Goal: Task Accomplishment & Management: Complete application form

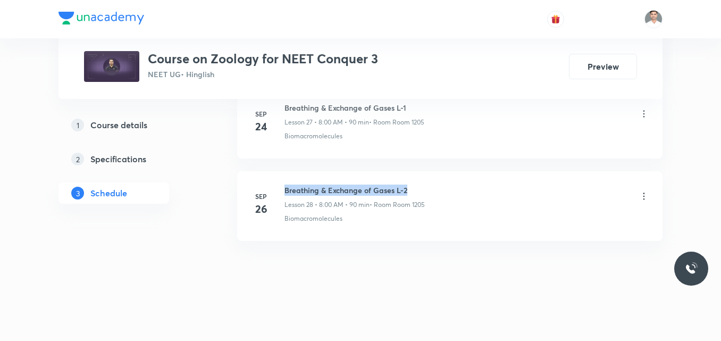
drag, startPoint x: 285, startPoint y: 189, endPoint x: 409, endPoint y: 189, distance: 123.9
click at [409, 189] on h6 "Breathing & Exchange of Gases L-2" at bounding box center [354, 189] width 140 height 11
copy h6 "Breathing & Exchange of Gases L-2"
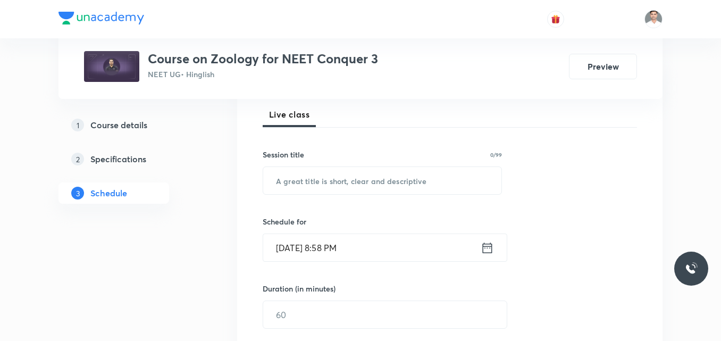
scroll to position [167, 0]
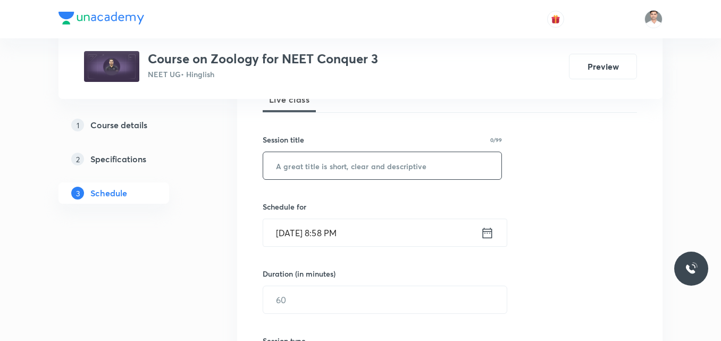
click at [434, 165] on input "text" at bounding box center [382, 165] width 238 height 27
paste input "Breathing & Exchange of Gases L-2"
type input "Breathing & Exchange of Gases L-3"
click at [485, 234] on icon at bounding box center [487, 232] width 13 height 15
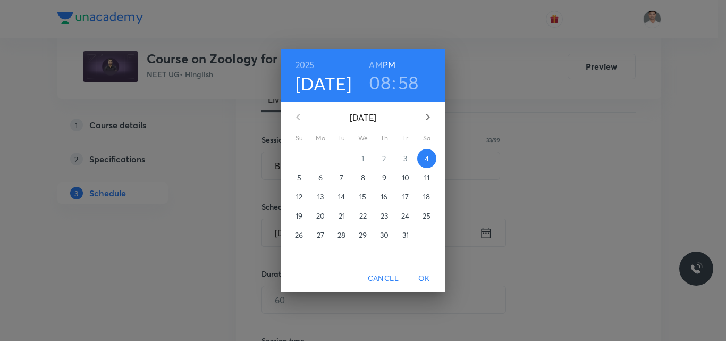
click at [301, 176] on p "5" at bounding box center [299, 177] width 4 height 11
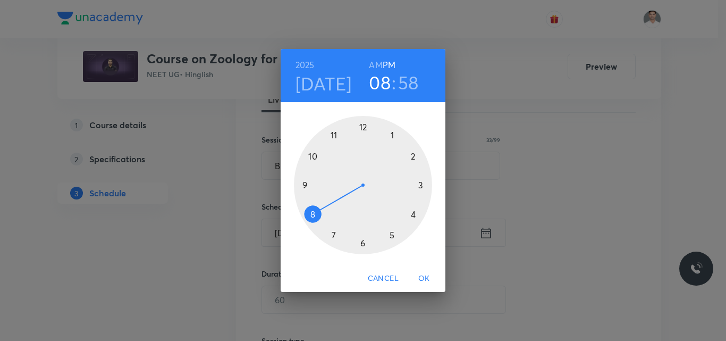
click at [375, 68] on h6 "AM" at bounding box center [375, 64] width 13 height 15
click at [312, 153] on div at bounding box center [363, 185] width 138 height 138
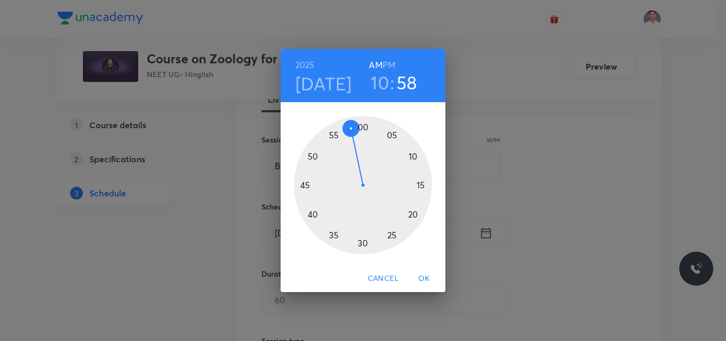
click at [361, 128] on div at bounding box center [363, 185] width 138 height 138
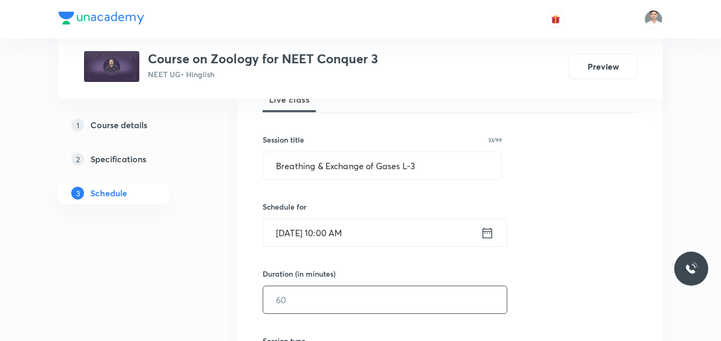
click at [300, 290] on input "text" at bounding box center [384, 299] width 243 height 27
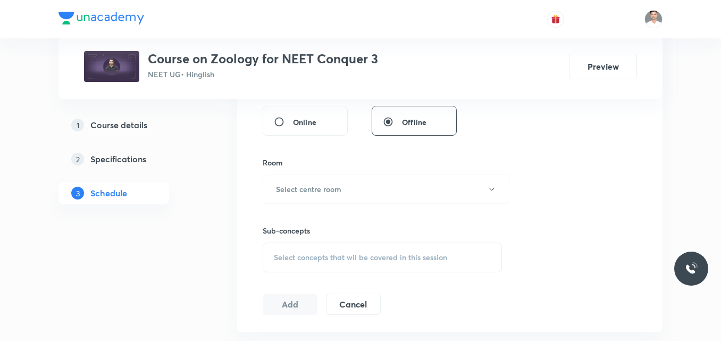
scroll to position [419, 0]
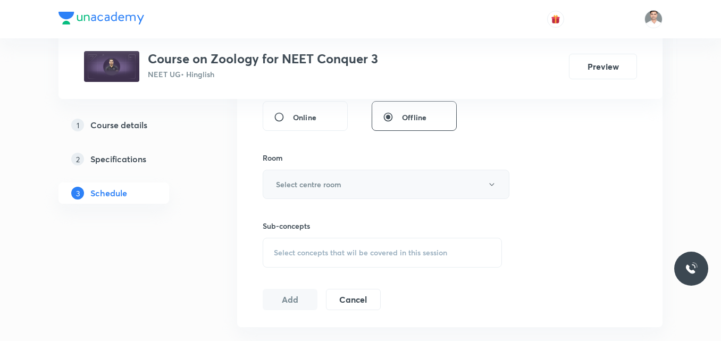
type input "120"
click at [395, 175] on button "Select centre room" at bounding box center [386, 184] width 247 height 29
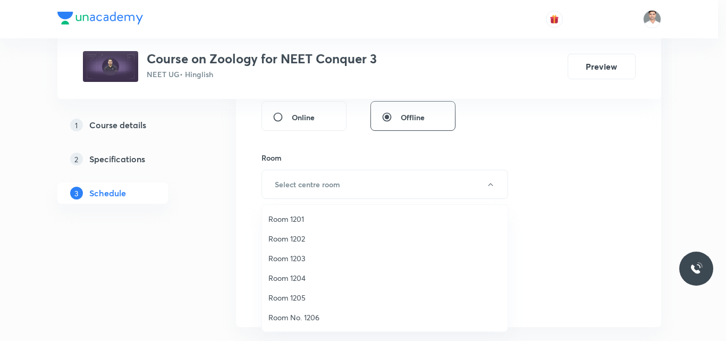
click at [292, 296] on span "Room 1205" at bounding box center [384, 297] width 233 height 11
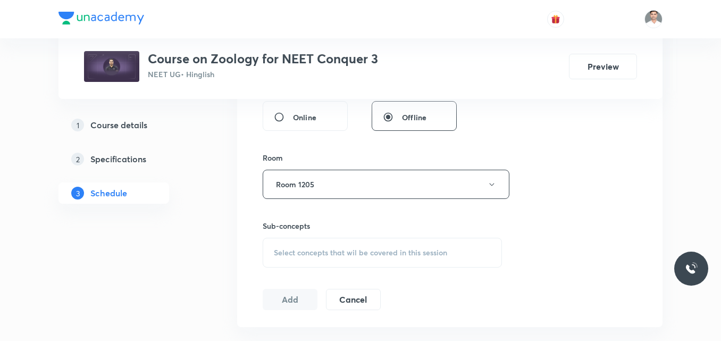
click at [330, 254] on span "Select concepts that wil be covered in this session" at bounding box center [360, 252] width 173 height 9
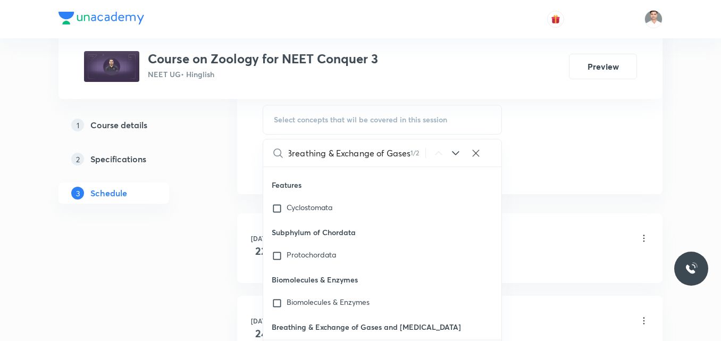
scroll to position [567, 0]
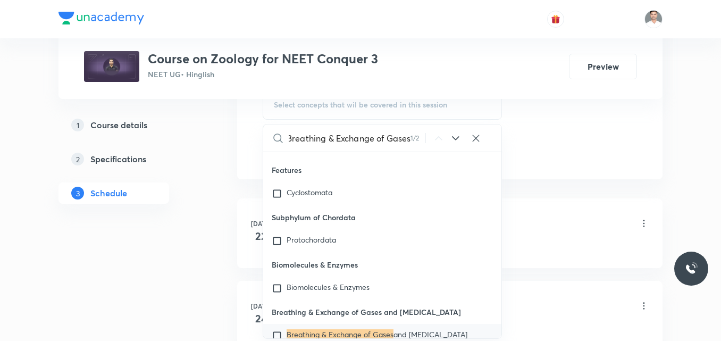
type input "Breathing & Exchange of Gases"
click at [399, 329] on span "and Body Fluids" at bounding box center [430, 334] width 74 height 10
checkbox input "true"
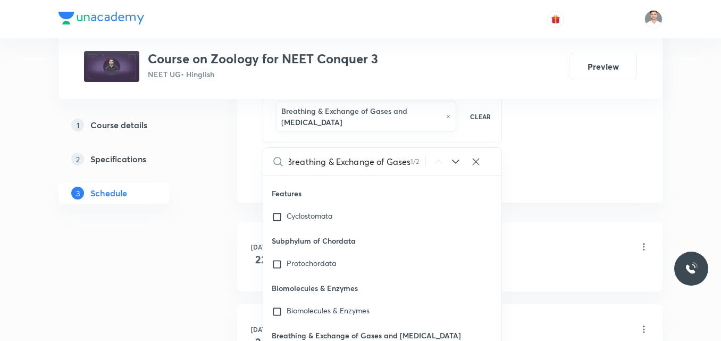
scroll to position [0, 0]
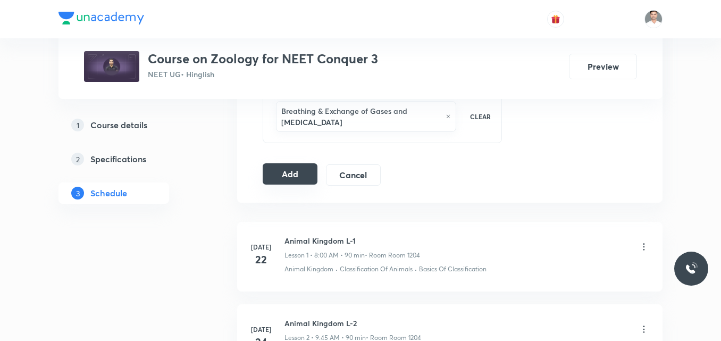
click at [300, 176] on button "Add" at bounding box center [290, 173] width 55 height 21
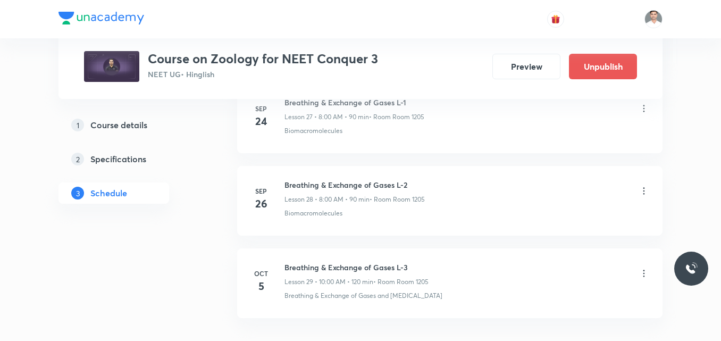
scroll to position [2412, 0]
